Goal: Task Accomplishment & Management: Use online tool/utility

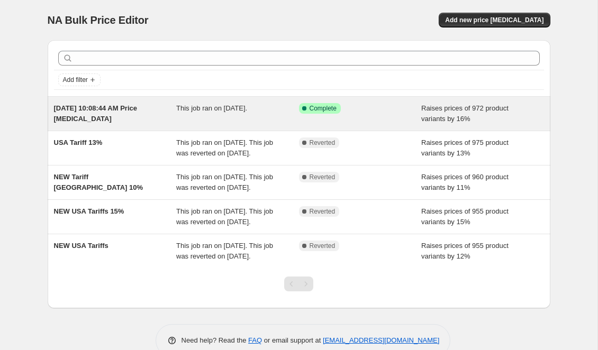
click at [148, 116] on div "[DATE] 10:08:44 AM Price [MEDICAL_DATA]" at bounding box center [115, 113] width 123 height 21
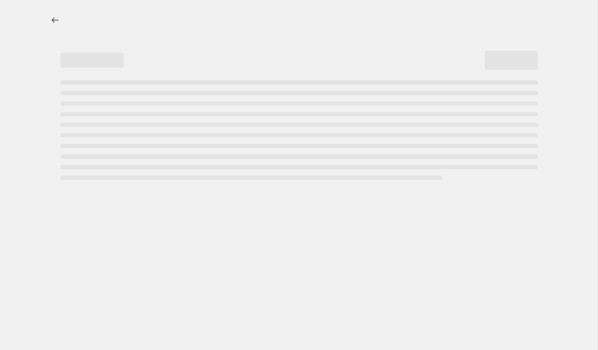
select select "percentage"
select select "no_change"
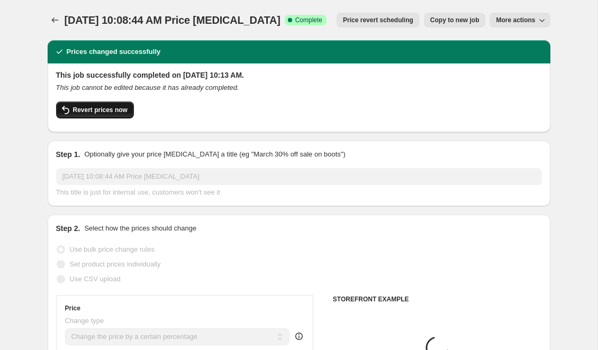
click at [114, 112] on span "Revert prices now" at bounding box center [100, 110] width 54 height 8
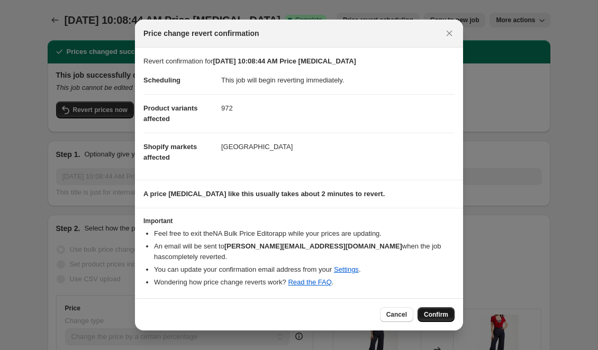
click at [431, 310] on span "Confirm" at bounding box center [436, 314] width 24 height 8
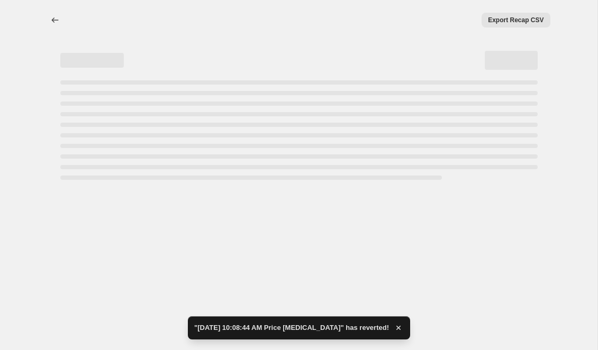
select select "percentage"
select select "no_change"
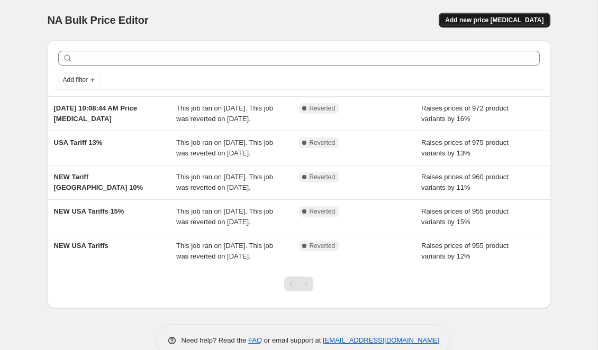
click at [498, 23] on span "Add new price [MEDICAL_DATA]" at bounding box center [494, 20] width 98 height 8
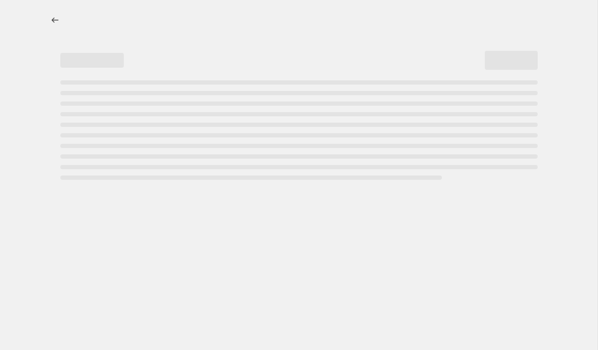
select select "percentage"
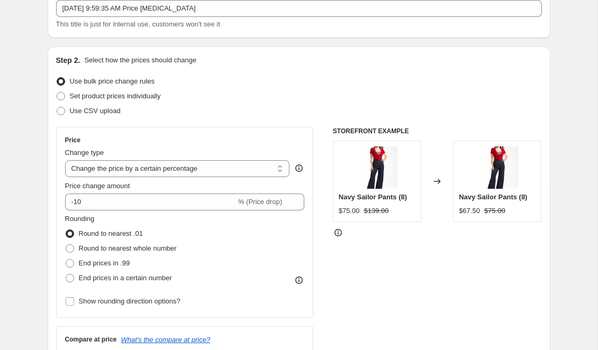
scroll to position [70, 0]
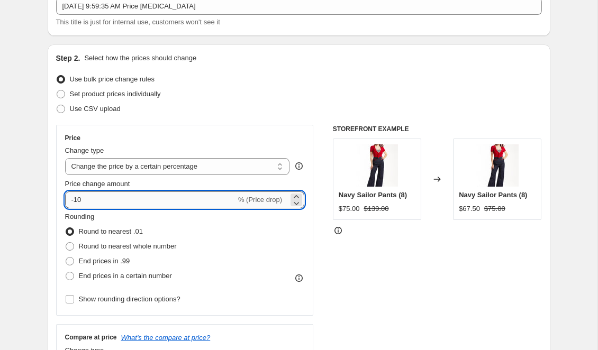
drag, startPoint x: 112, startPoint y: 202, endPoint x: 70, endPoint y: 202, distance: 42.3
click at [70, 202] on input "-10" at bounding box center [150, 199] width 171 height 17
type input "13"
click at [70, 245] on span at bounding box center [70, 246] width 8 height 8
click at [66, 243] on input "Round to nearest whole number" at bounding box center [66, 242] width 1 height 1
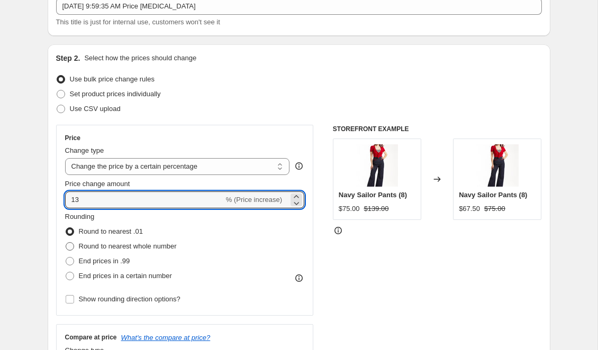
radio input "true"
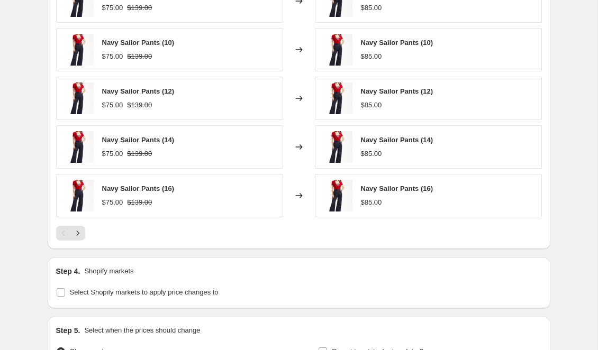
scroll to position [765, 0]
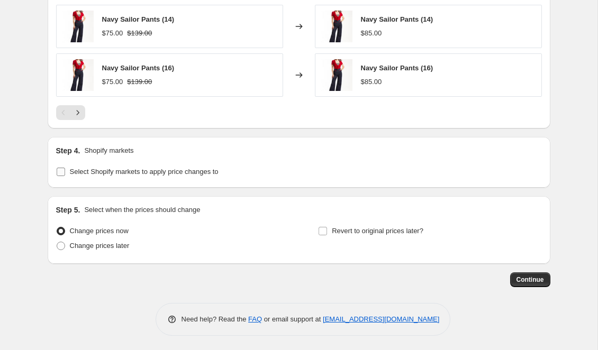
click at [63, 171] on input "Select Shopify markets to apply price changes to" at bounding box center [61, 172] width 8 height 8
checkbox input "true"
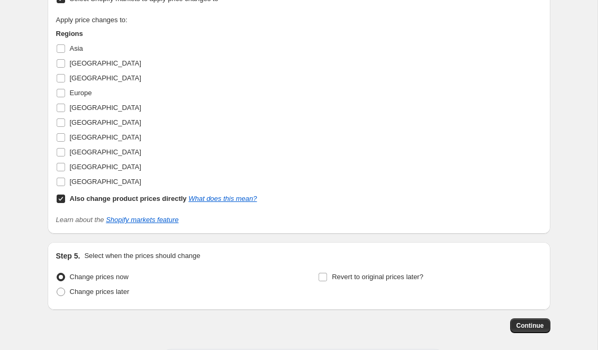
scroll to position [973, 0]
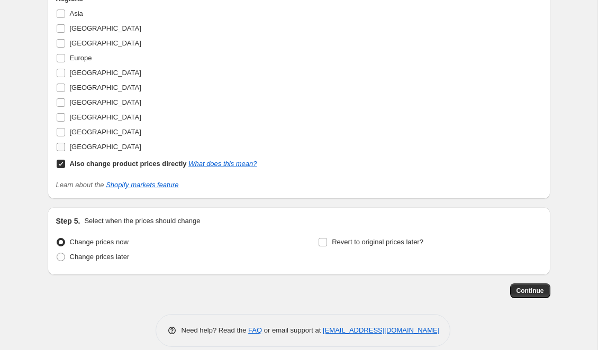
click at [59, 144] on input "[GEOGRAPHIC_DATA]" at bounding box center [61, 147] width 8 height 8
checkbox input "true"
click at [58, 162] on input "Also change product prices directly What does this mean?" at bounding box center [61, 164] width 8 height 8
checkbox input "false"
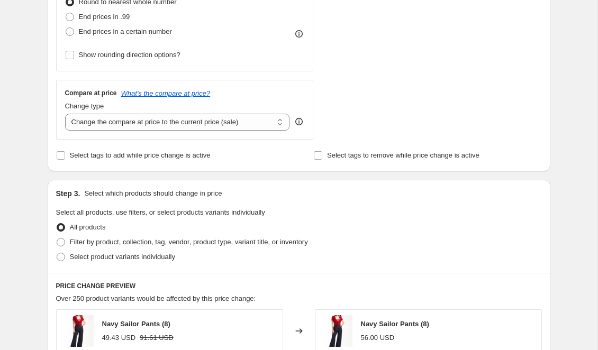
scroll to position [299, 0]
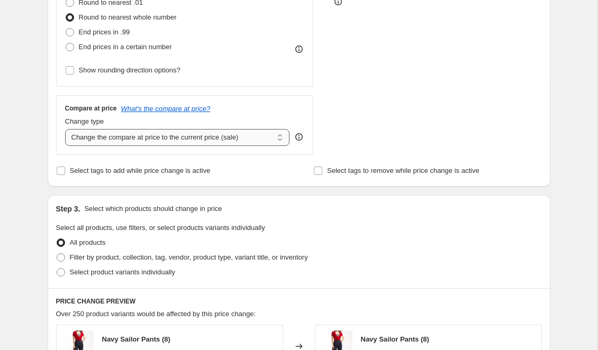
click at [280, 139] on select "Change the compare at price to the current price (sale) Change the compare at p…" at bounding box center [177, 137] width 225 height 17
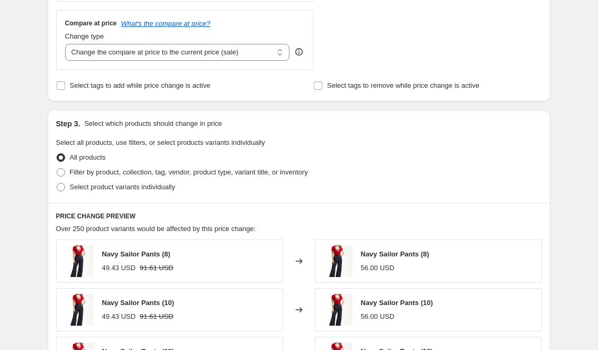
scroll to position [374, 0]
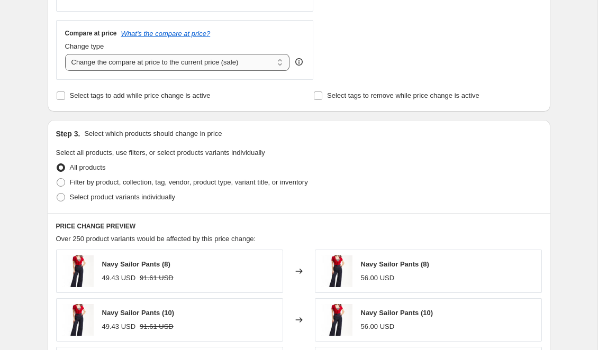
click at [280, 61] on select "Change the compare at price to the current price (sale) Change the compare at p…" at bounding box center [177, 62] width 225 height 17
select select "no_change"
click at [65, 54] on select "Change the compare at price to the current price (sale) Change the compare at p…" at bounding box center [177, 62] width 225 height 17
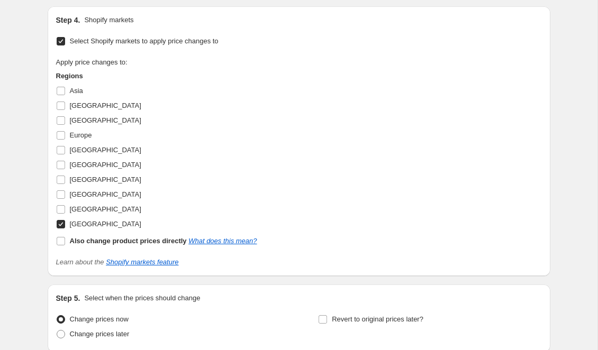
scroll to position [984, 0]
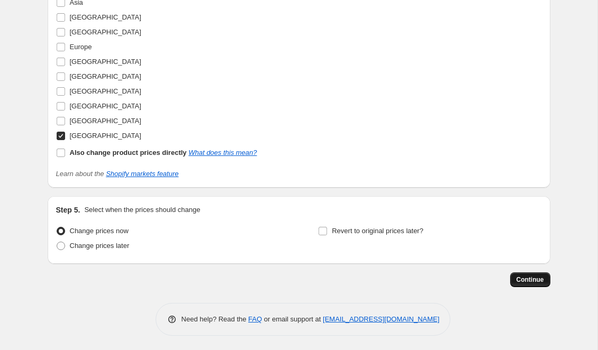
click at [528, 277] on span "Continue" at bounding box center [530, 280] width 28 height 8
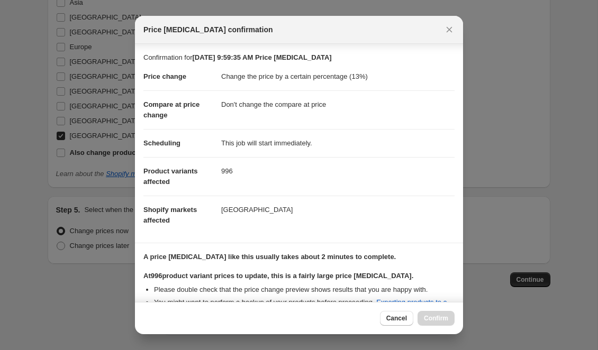
scroll to position [126, 0]
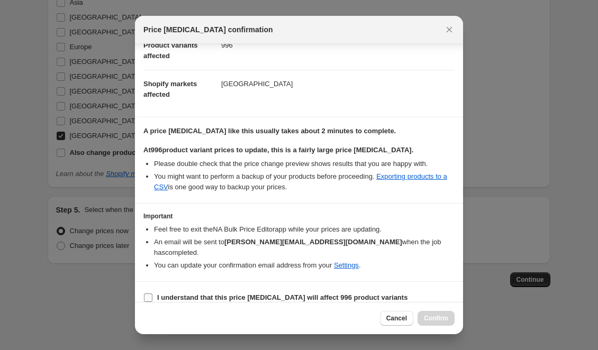
click at [150, 294] on input "I understand that this price change job will affect 996 product variants" at bounding box center [148, 298] width 8 height 8
checkbox input "true"
click at [439, 319] on span "Confirm" at bounding box center [436, 318] width 24 height 8
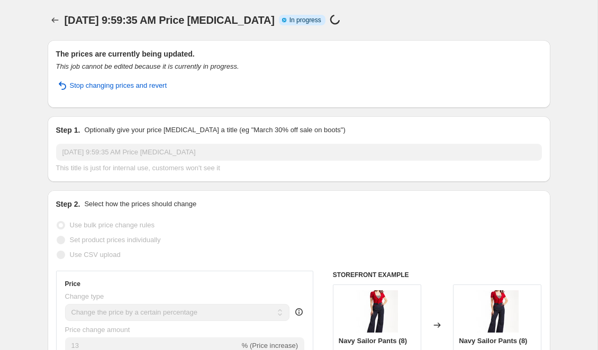
select select "percentage"
select select "no_change"
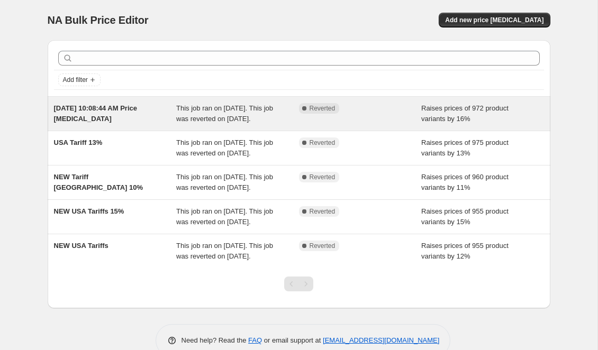
click at [167, 123] on div "[DATE] 10:08:44 AM Price [MEDICAL_DATA]" at bounding box center [115, 113] width 123 height 21
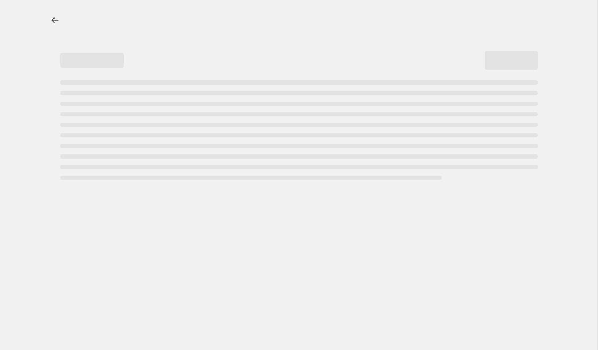
select select "percentage"
select select "no_change"
